Goal: Find specific page/section: Find specific page/section

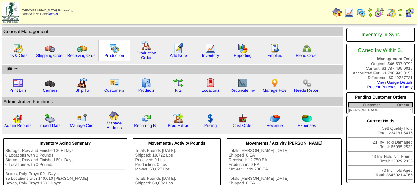
click at [114, 52] on img at bounding box center [114, 48] width 10 height 10
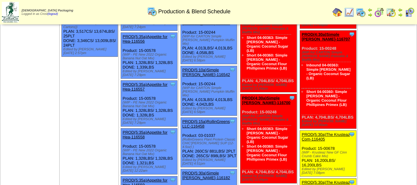
scroll to position [401, 0]
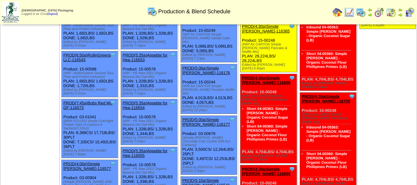
click at [358, 13] on img at bounding box center [361, 12] width 10 height 10
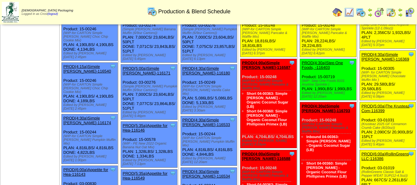
scroll to position [0, 0]
